Goal: Task Accomplishment & Management: Manage account settings

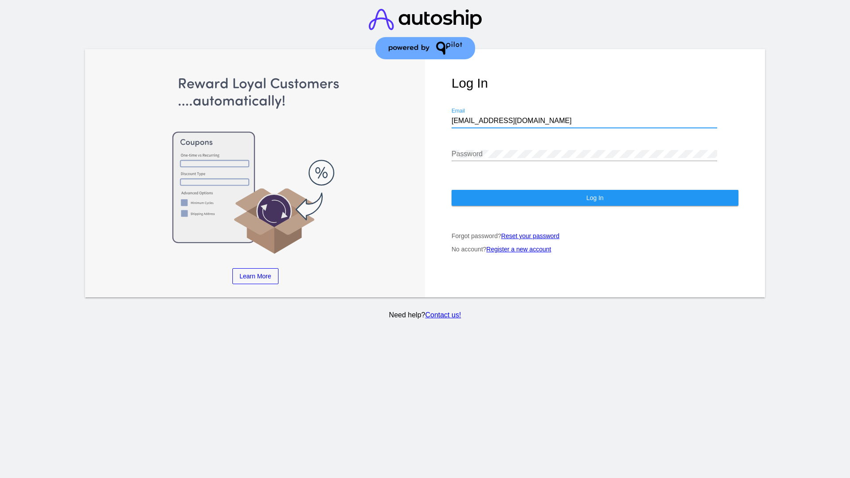
type input "[EMAIL_ADDRESS][DOMAIN_NAME]"
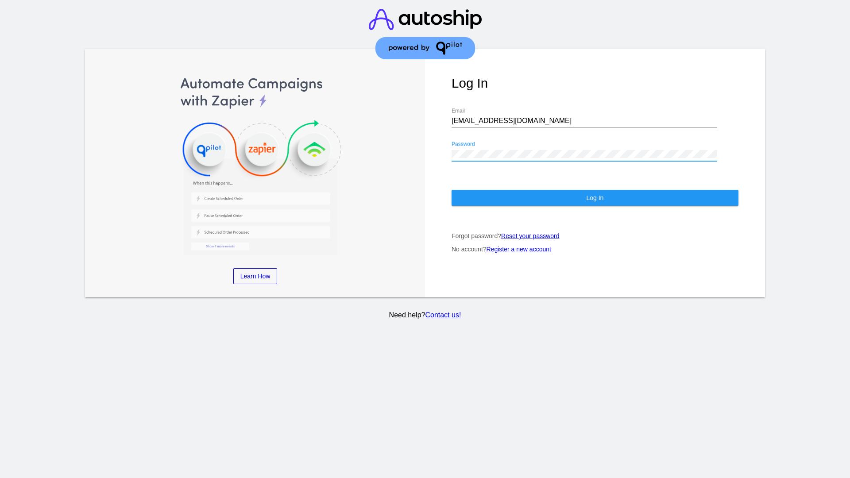
click at [594, 198] on span "Log In" at bounding box center [594, 197] width 17 height 7
